Goal: Task Accomplishment & Management: Use online tool/utility

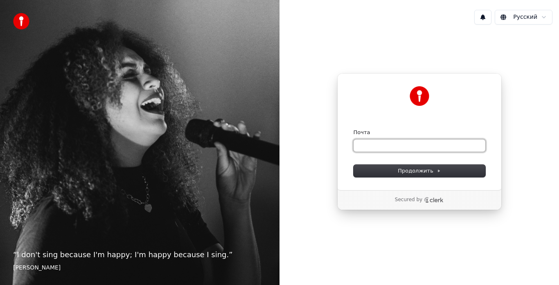
click at [396, 144] on input "Почта" at bounding box center [420, 146] width 132 height 12
type input "*"
click at [411, 146] on input "**********" at bounding box center [420, 146] width 132 height 12
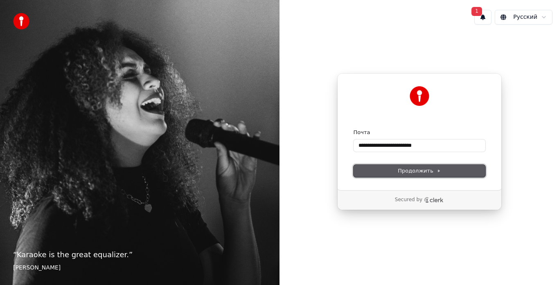
click at [430, 173] on span "Продолжить" at bounding box center [419, 170] width 43 height 7
type input "**********"
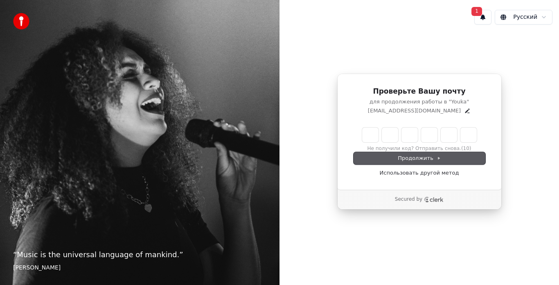
click at [417, 134] on input "Enter verification code" at bounding box center [419, 135] width 115 height 15
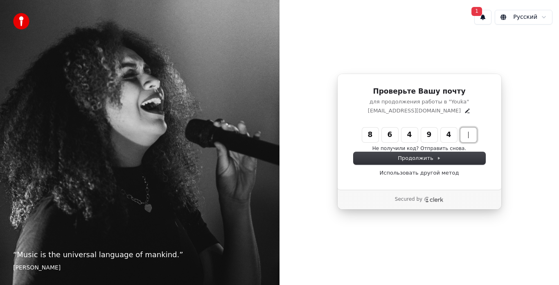
type input "******"
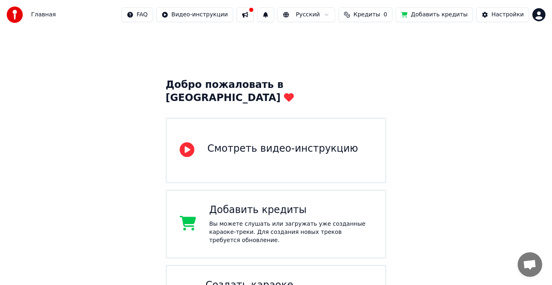
click at [185, 142] on icon at bounding box center [187, 149] width 15 height 15
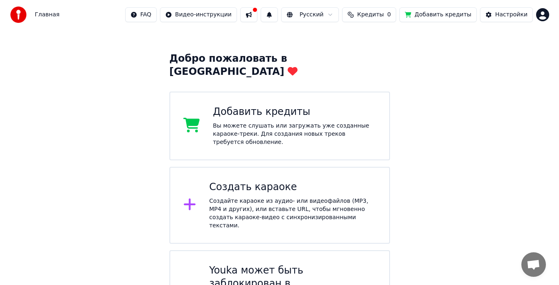
scroll to position [41, 0]
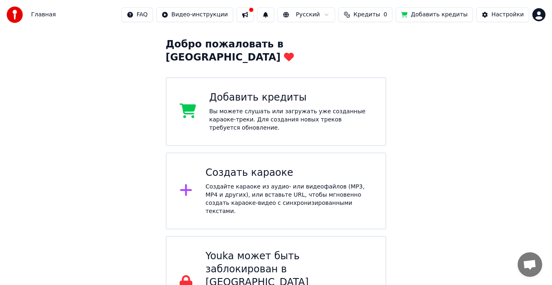
click at [230, 167] on div "Создать караоке" at bounding box center [288, 173] width 167 height 13
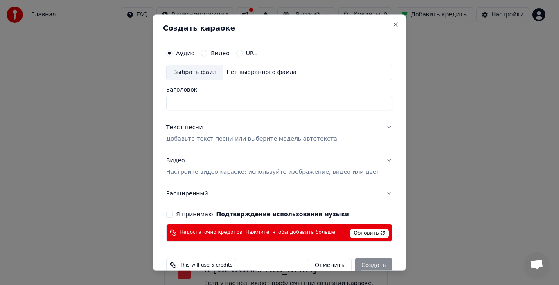
click at [209, 100] on input "Заголовок" at bounding box center [279, 103] width 226 height 15
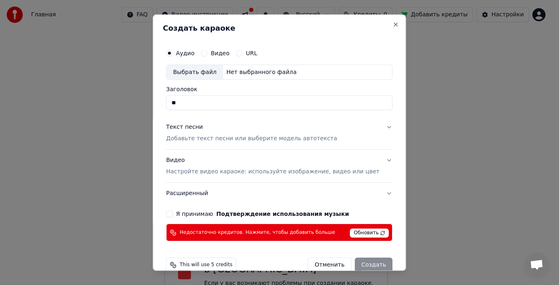
type input "*"
click at [210, 74] on div "Выбрать файл" at bounding box center [195, 72] width 56 height 15
type input "**********"
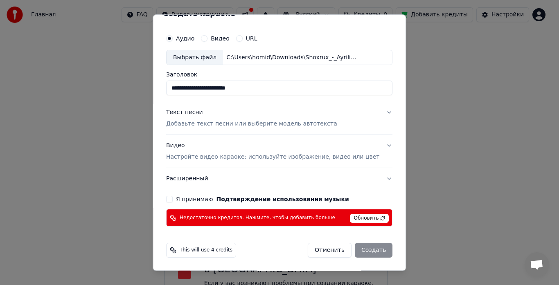
click at [236, 124] on p "Добавьте текст песни или выберите модель автотекста" at bounding box center [251, 124] width 171 height 8
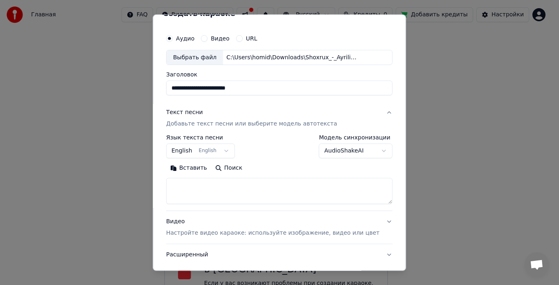
click at [229, 151] on button "English English" at bounding box center [200, 151] width 69 height 15
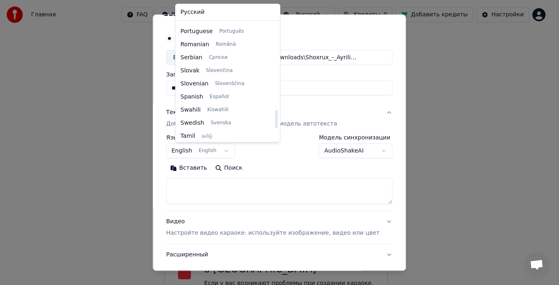
scroll to position [546, 0]
click at [276, 162] on body "Главная FAQ Видео-инструкции Русский Кредиты 0 Добавить кредиты Настройки Добро…" at bounding box center [276, 134] width 552 height 350
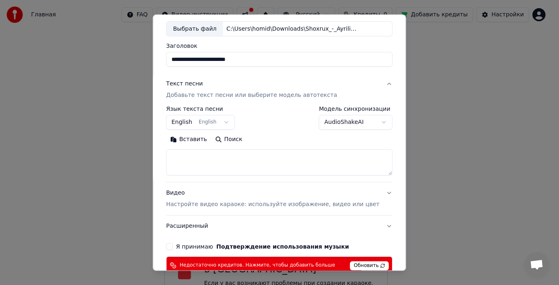
scroll to position [56, 0]
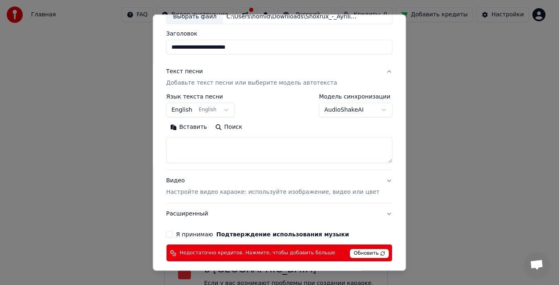
click at [210, 159] on textarea at bounding box center [279, 150] width 226 height 26
click at [198, 125] on button "Вставить" at bounding box center [188, 127] width 45 height 13
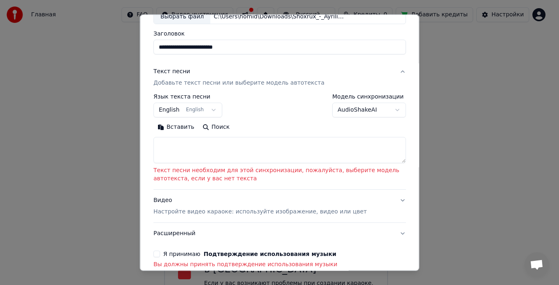
click at [201, 156] on textarea at bounding box center [279, 150] width 252 height 26
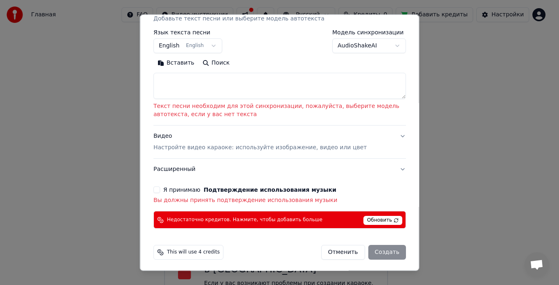
scroll to position [122, 0]
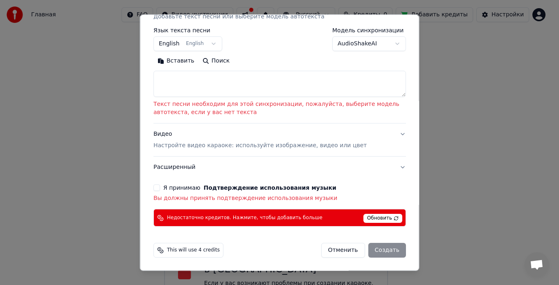
click at [189, 83] on textarea at bounding box center [279, 84] width 252 height 26
click at [182, 83] on textarea at bounding box center [279, 84] width 252 height 26
click at [175, 60] on button "Вставить" at bounding box center [175, 61] width 45 height 13
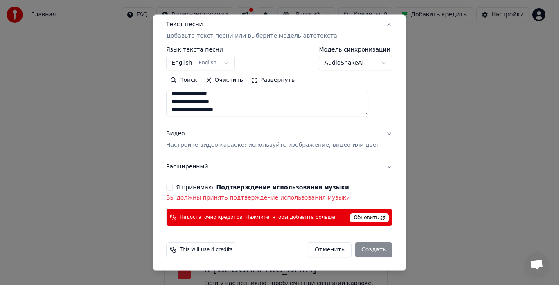
scroll to position [349, 0]
click at [173, 187] on button "Я принимаю Подтверждение использования музыки" at bounding box center [169, 188] width 7 height 7
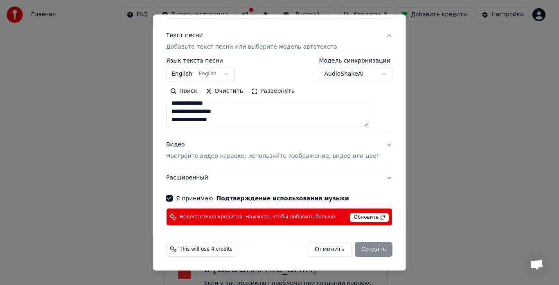
scroll to position [91, 0]
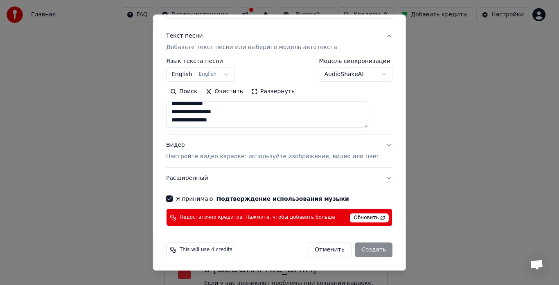
click at [374, 144] on button "Видео Настройте видео караоке: используйте изображение, видео или цвет" at bounding box center [279, 151] width 226 height 33
type textarea "**********"
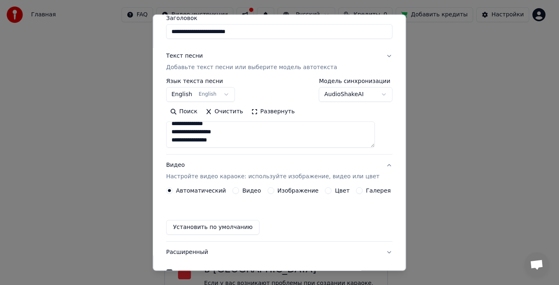
scroll to position [69, 0]
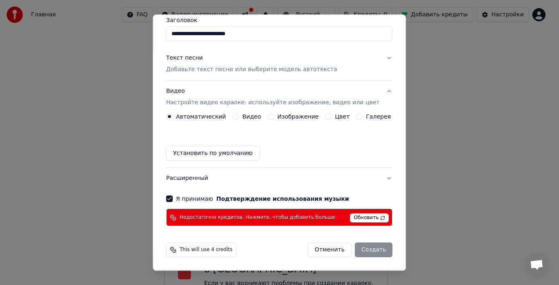
click at [291, 117] on label "Изображение" at bounding box center [297, 117] width 41 height 6
click at [274, 117] on button "Изображение" at bounding box center [271, 117] width 7 height 7
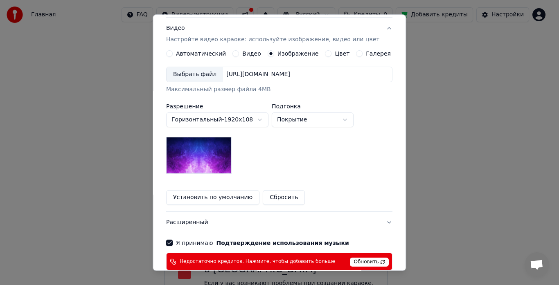
scroll to position [94, 0]
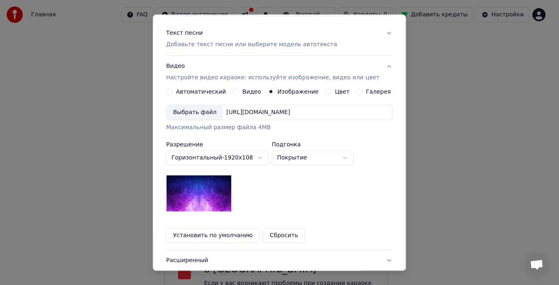
click at [289, 111] on div "[URL][DOMAIN_NAME]" at bounding box center [258, 113] width 70 height 8
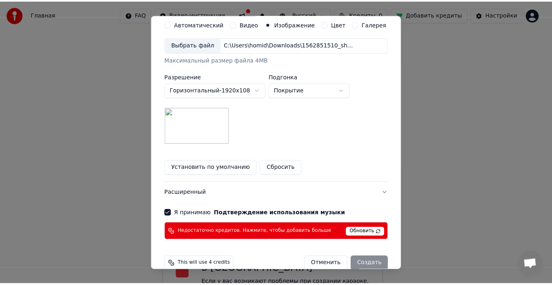
scroll to position [176, 0]
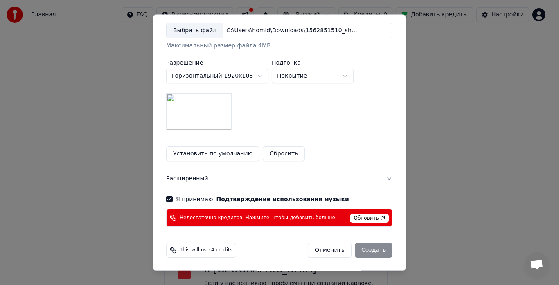
click at [372, 217] on span "Обновить" at bounding box center [369, 218] width 39 height 9
click at [371, 217] on span "Обновить" at bounding box center [369, 218] width 39 height 9
click at [252, 216] on span "Недостаточно кредитов. Нажмите, чтобы добавить больше" at bounding box center [257, 218] width 155 height 7
click at [323, 247] on button "Отменить" at bounding box center [330, 250] width 44 height 15
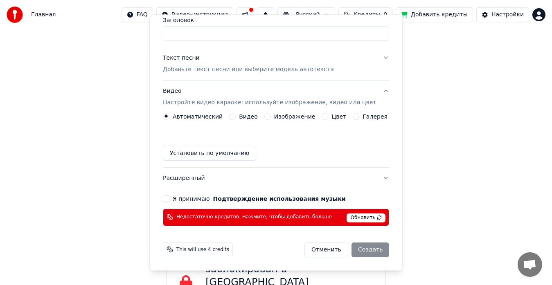
scroll to position [69, 0]
